Goal: Transaction & Acquisition: Purchase product/service

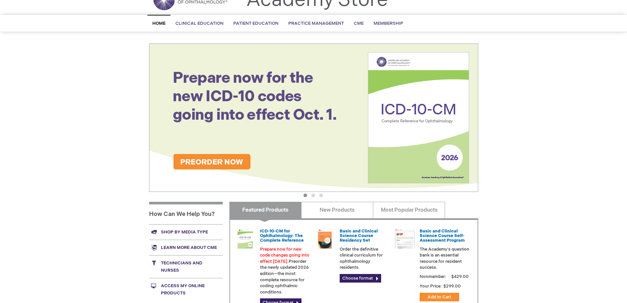
scroll to position [33, 0]
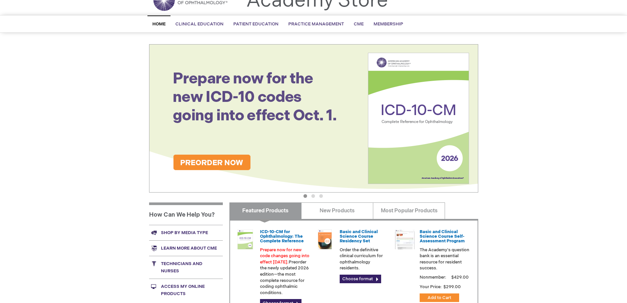
click at [187, 264] on link "Technicians and nurses" at bounding box center [186, 267] width 74 height 23
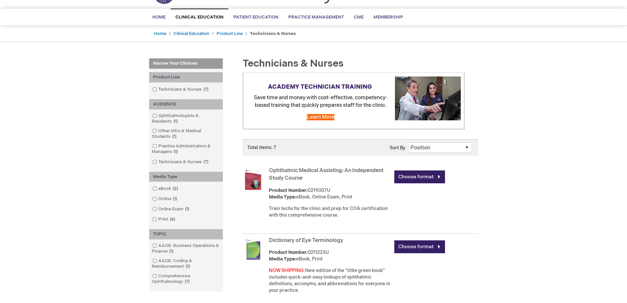
scroll to position [99, 0]
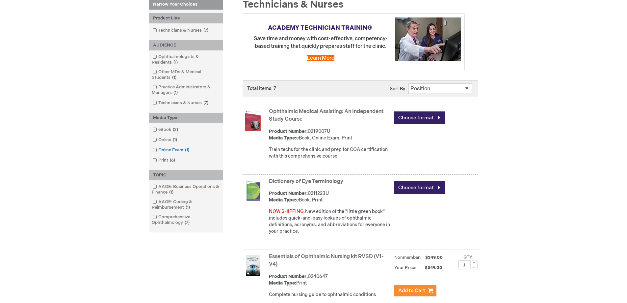
click at [166, 149] on link "Online Exam 1 item" at bounding box center [171, 150] width 41 height 6
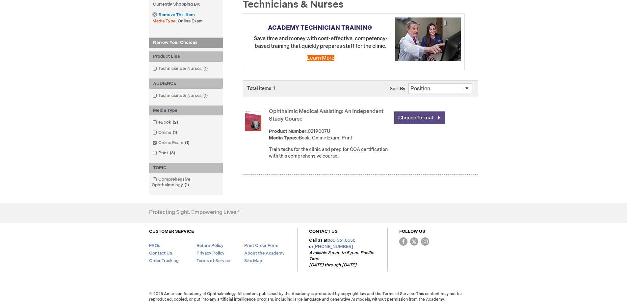
click at [420, 118] on link "Choose format" at bounding box center [420, 117] width 51 height 13
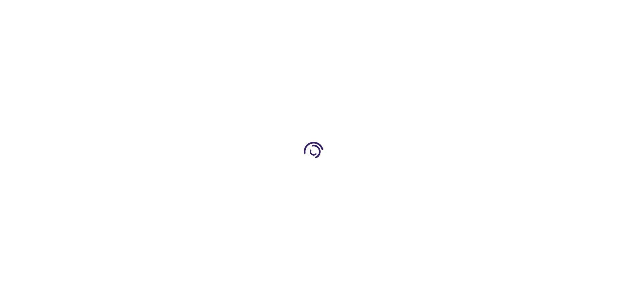
type input "0"
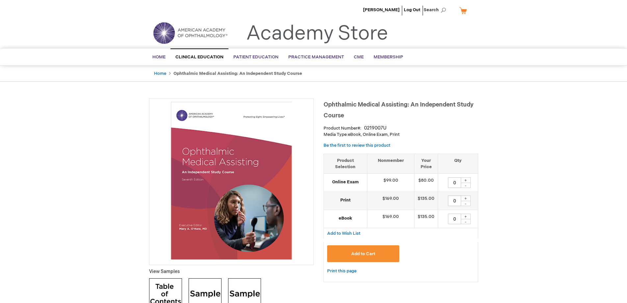
click at [466, 179] on div "+" at bounding box center [466, 180] width 10 height 6
type input "2"
click at [378, 253] on button "Add to Cart" at bounding box center [363, 253] width 72 height 17
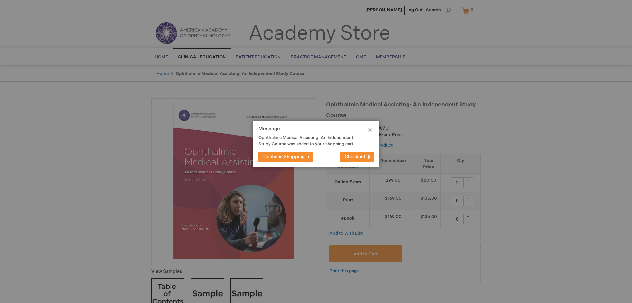
click at [358, 158] on span "Checkout" at bounding box center [355, 157] width 21 height 6
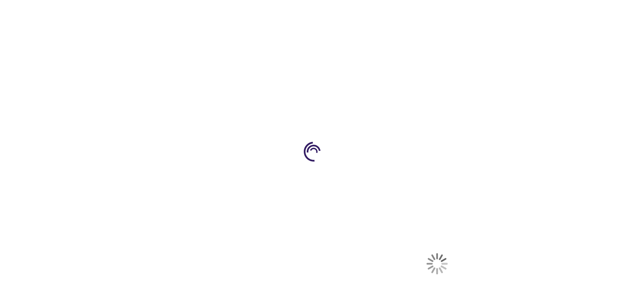
select select "US"
select select "41"
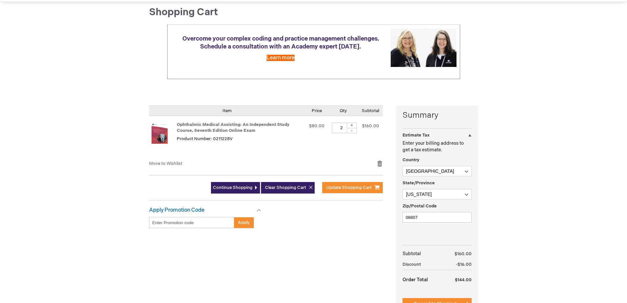
scroll to position [66, 0]
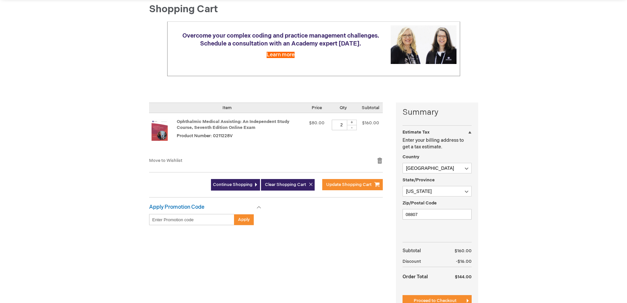
click at [180, 220] on input "Enter discount code" at bounding box center [191, 219] width 85 height 11
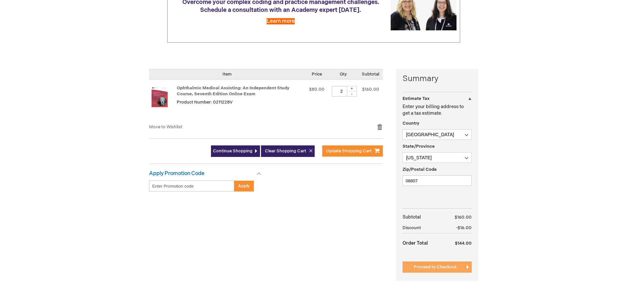
scroll to position [132, 0]
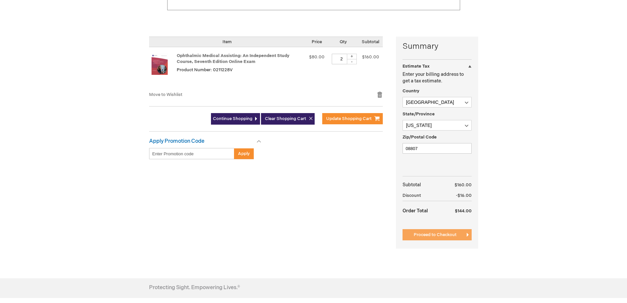
click at [454, 232] on span "Proceed to Checkout" at bounding box center [435, 234] width 43 height 5
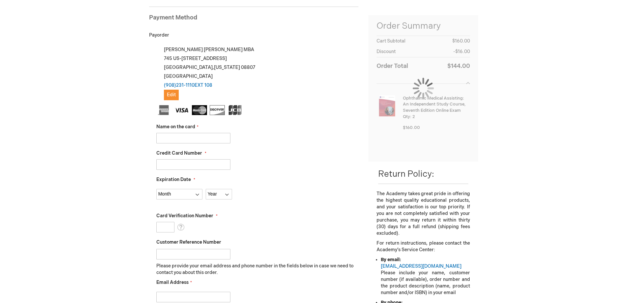
click at [183, 140] on input "Name on the card" at bounding box center [193, 138] width 74 height 11
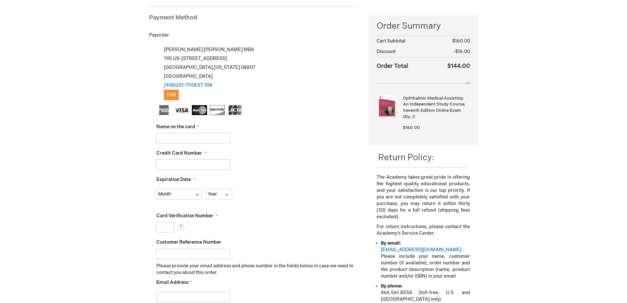
click at [306, 152] on div "Credit Card Number" at bounding box center [257, 160] width 203 height 20
drag, startPoint x: 145, startPoint y: 129, endPoint x: 178, endPoint y: 140, distance: 35.2
click at [145, 130] on main "Checkout Log In Close Log In Email Address Password Log In Forgot Your Password?" at bounding box center [313, 208] width 339 height 490
click at [182, 139] on input "Name on the card" at bounding box center [193, 138] width 74 height 11
type input "Ann Giarretta"
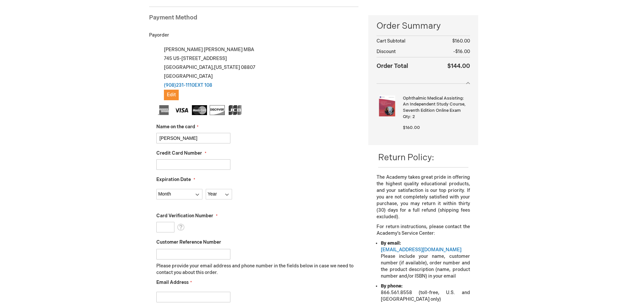
click at [174, 254] on input "Customer Reference Number" at bounding box center [193, 254] width 74 height 11
click at [201, 164] on input "Credit Card Number" at bounding box center [193, 164] width 74 height 11
type input "4154177875627624"
click at [197, 194] on select "Month 01 - January 02 - February 03 - March 04 - April 05 - May 06 - June 07 - …" at bounding box center [179, 194] width 46 height 11
select select "7"
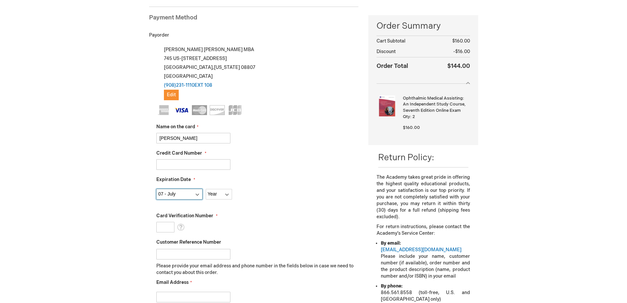
click at [156, 189] on select "Month 01 - January 02 - February 03 - March 04 - April 05 - May 06 - June 07 - …" at bounding box center [179, 194] width 46 height 11
click at [222, 195] on select "Year 2025 2026 2027 2028 2029 2030 2031 2032 2033 2034 2035" at bounding box center [219, 194] width 26 height 11
select select "2029"
click at [206, 189] on select "Year 2025 2026 2027 2028 2029 2030 2031 2032 2033 2034 2035" at bounding box center [219, 194] width 26 height 11
click at [171, 227] on input "Card Verification Number" at bounding box center [165, 227] width 18 height 11
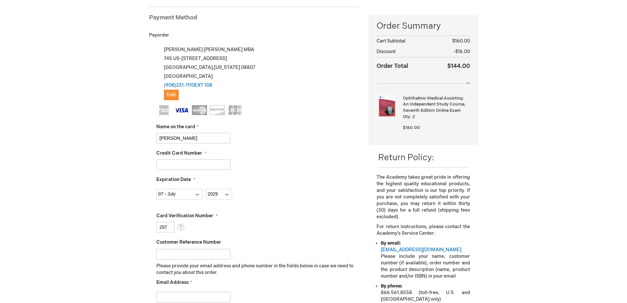
type input "297"
click at [194, 253] on input "Customer Reference Number" at bounding box center [193, 254] width 74 height 11
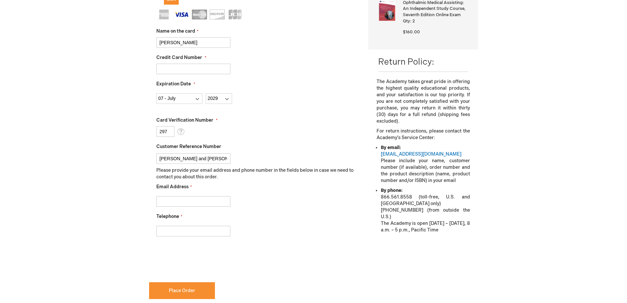
scroll to position [189, 0]
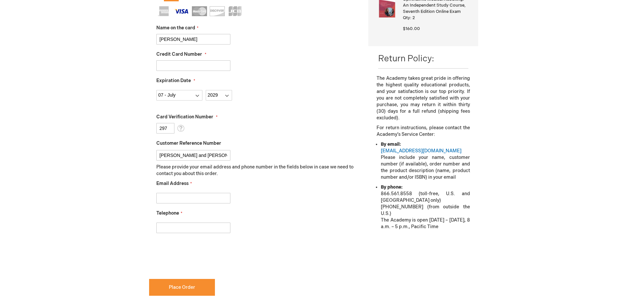
type input "Natalie and Priyanka"
click at [205, 199] on input "Email Address" at bounding box center [193, 198] width 74 height 11
click at [202, 200] on input "Email Address" at bounding box center [193, 198] width 74 height 11
type input "agiarretta@njbesteyes.com"
type input "9082311110"
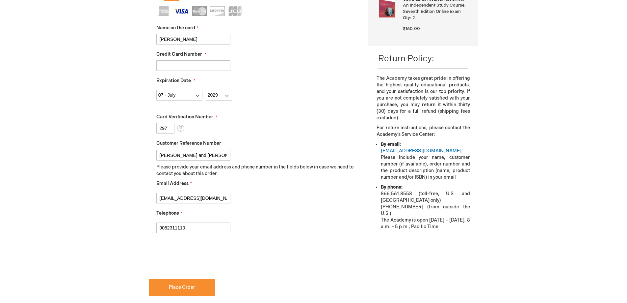
checkbox input "true"
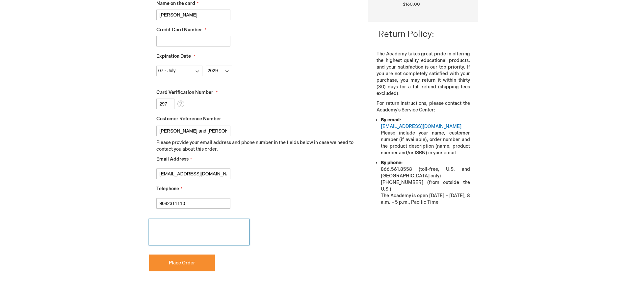
scroll to position [255, 0]
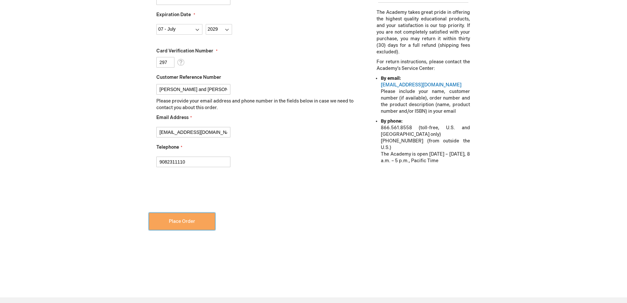
click at [186, 227] on button "Place Order" at bounding box center [182, 221] width 66 height 17
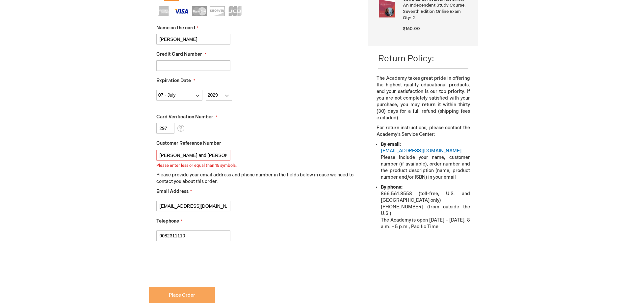
scroll to position [184, 0]
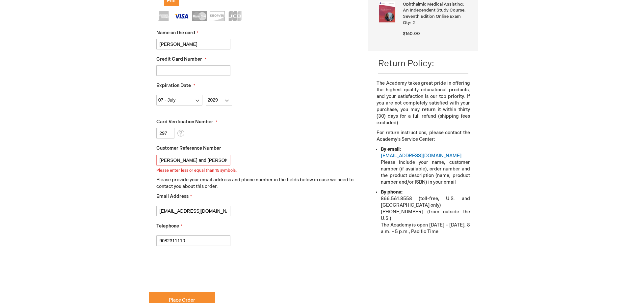
click at [181, 160] on input "Natalie and Priyanka" at bounding box center [193, 160] width 74 height 11
drag, startPoint x: 328, startPoint y: 242, endPoint x: 321, endPoint y: 243, distance: 7.6
click at [328, 242] on div "9082311110" at bounding box center [257, 239] width 203 height 14
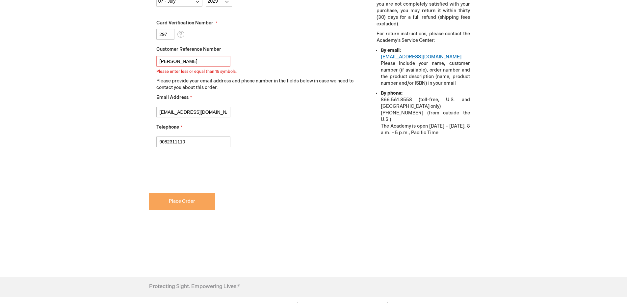
click at [191, 206] on button "Place Order" at bounding box center [182, 201] width 66 height 17
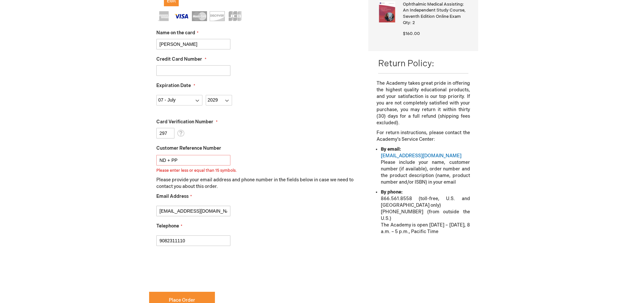
type input "ND + PP"
click at [293, 201] on div "Email Address agiarretta@njbesteyes.com" at bounding box center [257, 204] width 203 height 23
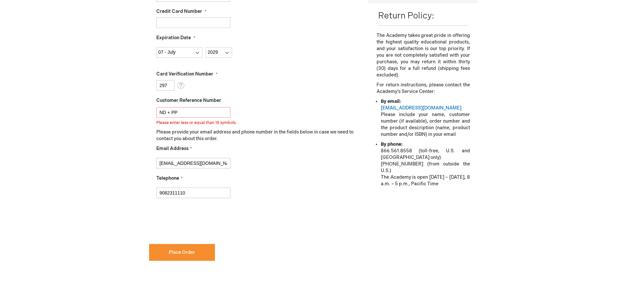
scroll to position [316, 0]
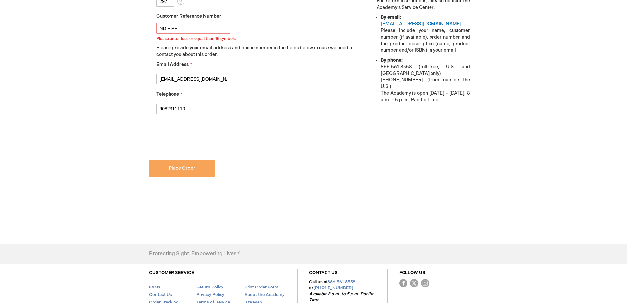
click at [192, 172] on button "Place Order" at bounding box center [182, 168] width 66 height 17
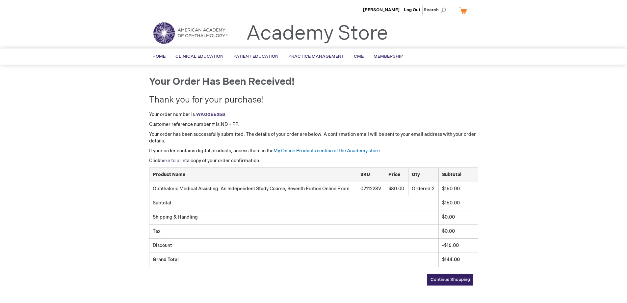
click at [179, 160] on link "here to print" at bounding box center [173, 161] width 27 height 6
